Goal: Task Accomplishment & Management: Use online tool/utility

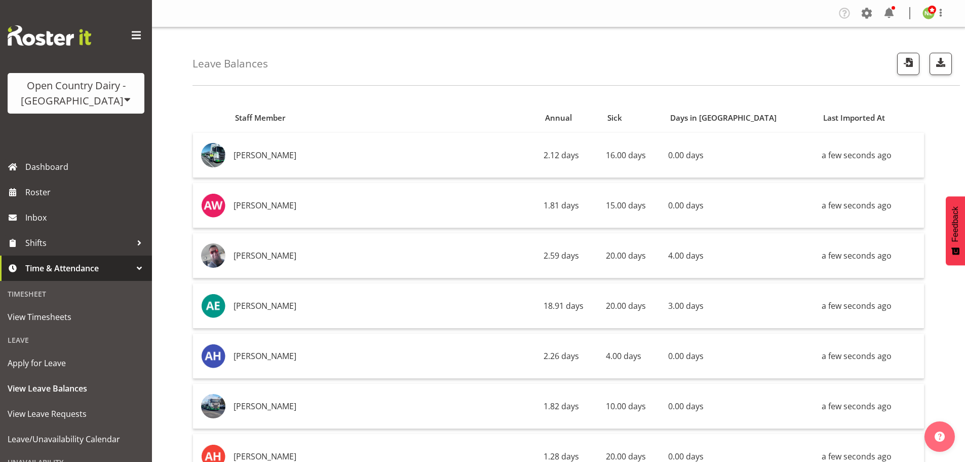
scroll to position [2381, 0]
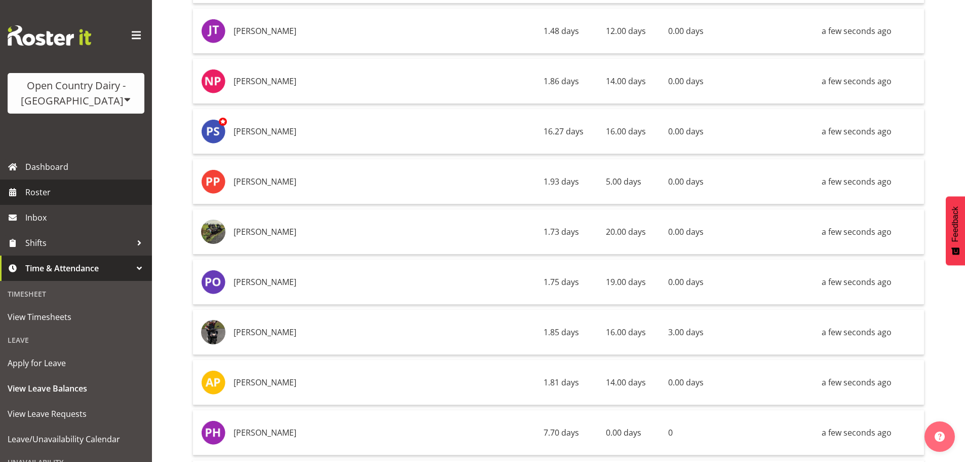
click at [39, 188] on span "Roster" at bounding box center [86, 191] width 122 height 15
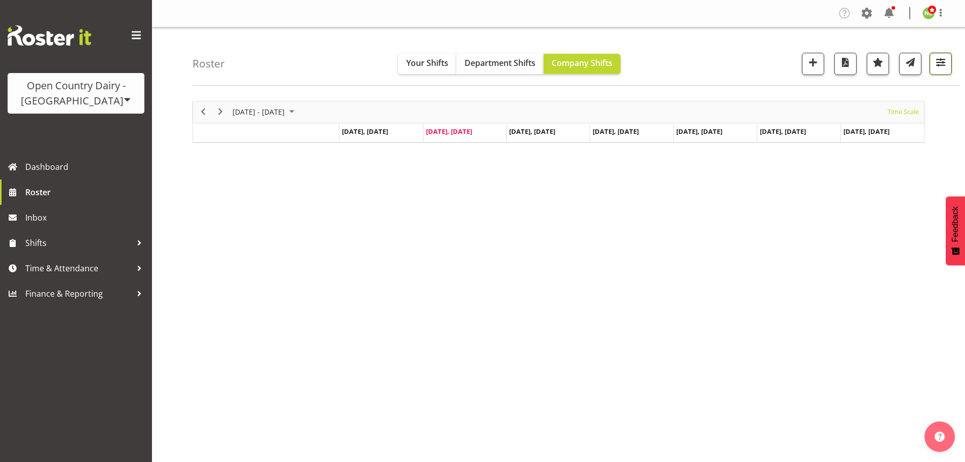
click at [947, 63] on span "button" at bounding box center [940, 62] width 13 height 13
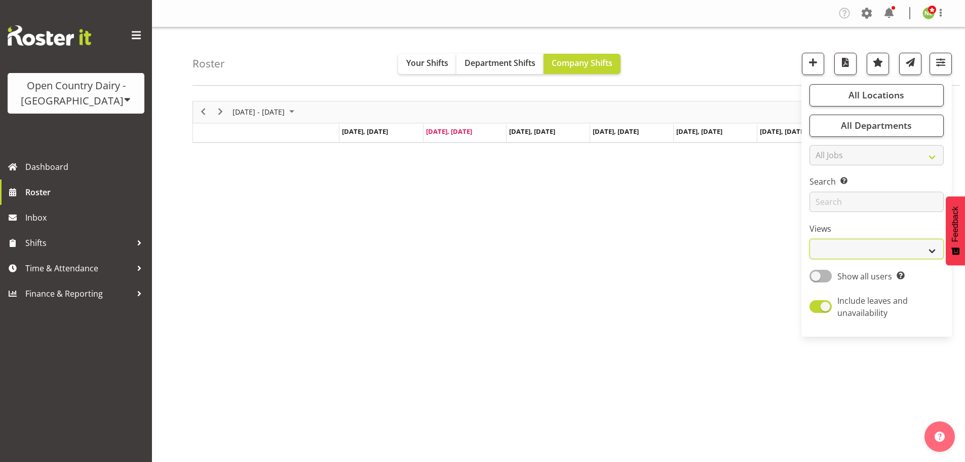
click at [834, 248] on select "Staff Role Shift - Horizontal Shift - Vertical Staff - Location" at bounding box center [877, 249] width 134 height 20
select select "staff"
click at [810, 239] on select "Staff Role Shift - Horizontal Shift - Vertical Staff - Location" at bounding box center [877, 249] width 134 height 20
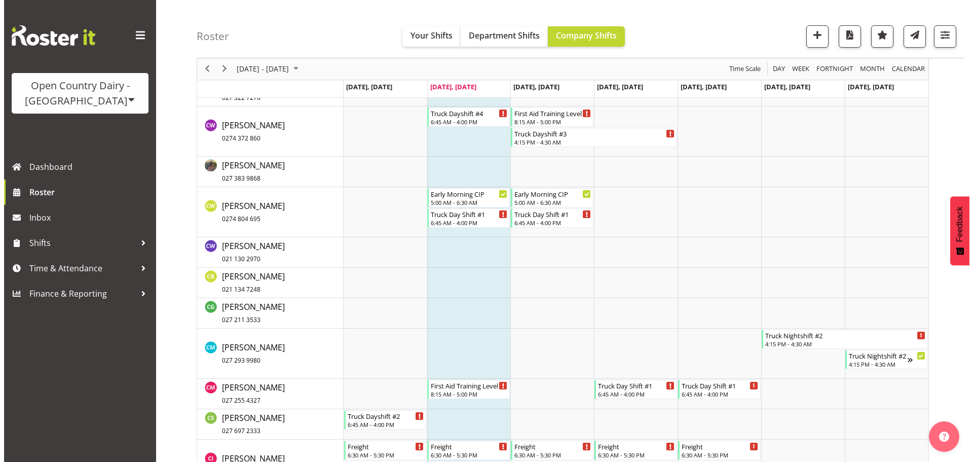
scroll to position [1520, 0]
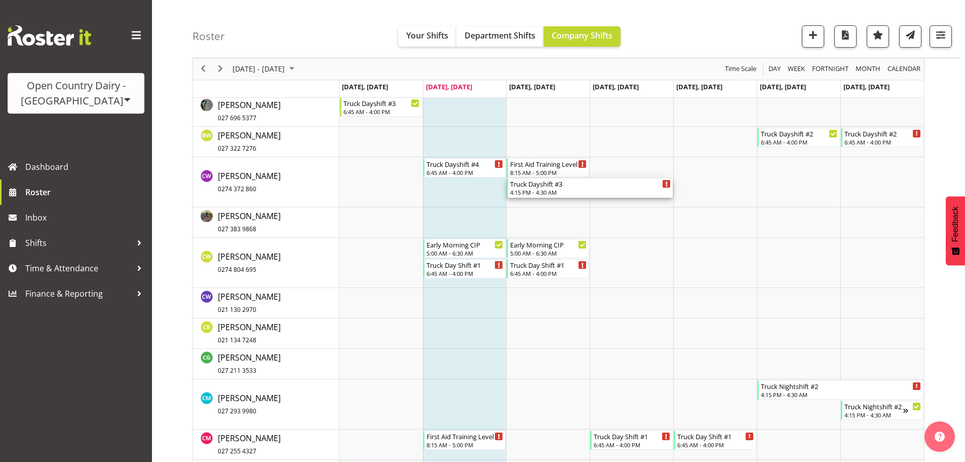
click at [558, 194] on div "4:15 PM - 4:30 AM" at bounding box center [590, 192] width 161 height 8
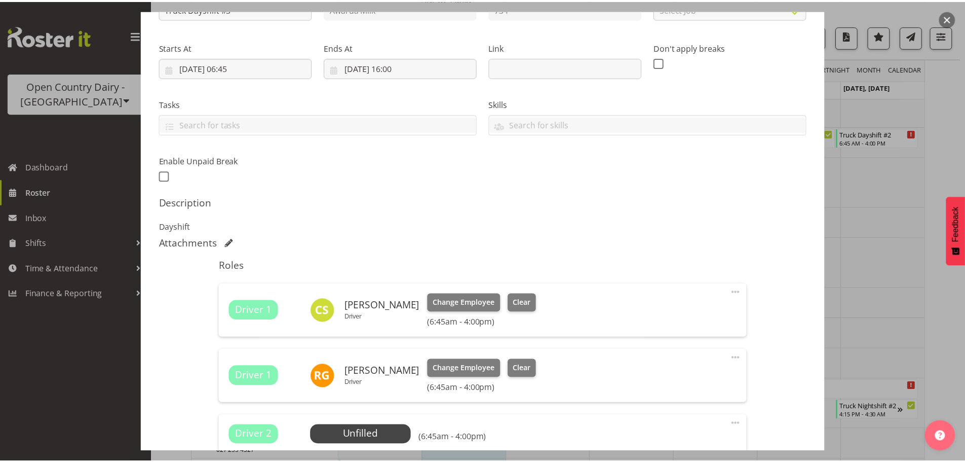
scroll to position [394, 0]
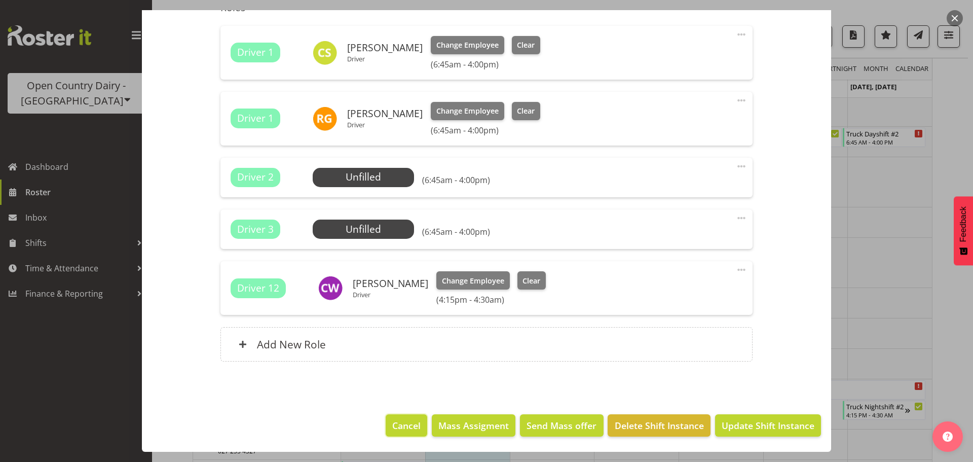
click at [395, 423] on span "Cancel" at bounding box center [406, 424] width 28 height 13
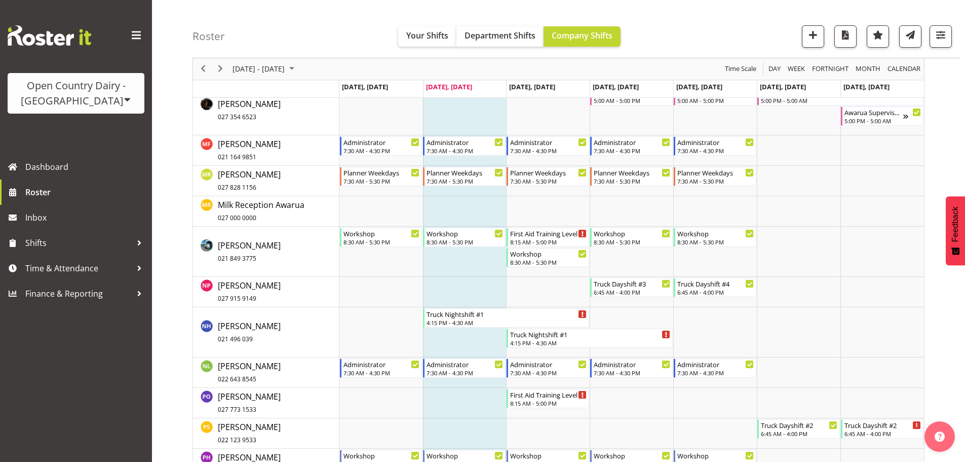
scroll to position [4053, 0]
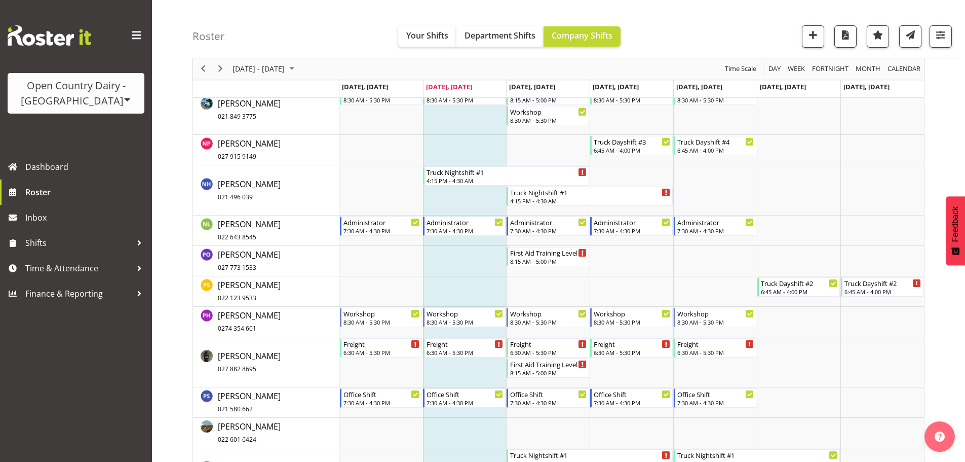
click at [662, 260] on tr "Timeline Week of August 12, 2025" at bounding box center [631, 261] width 585 height 30
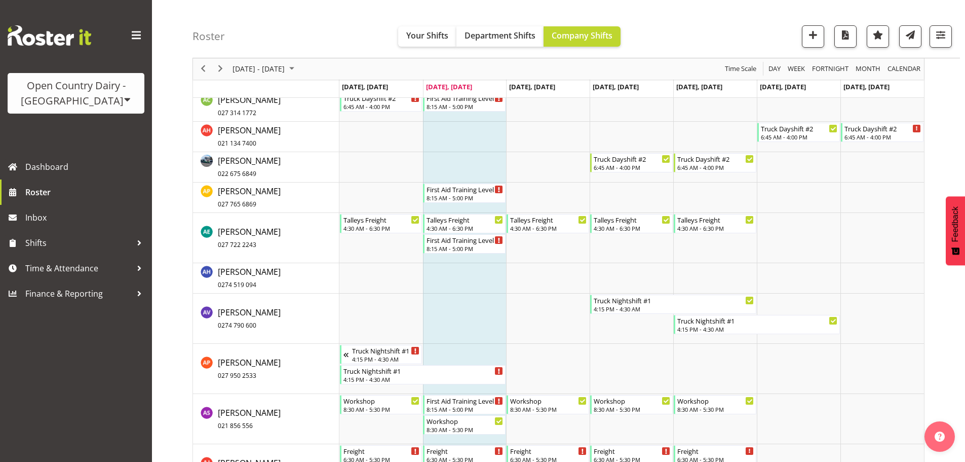
scroll to position [608, 0]
